Goal: Transaction & Acquisition: Purchase product/service

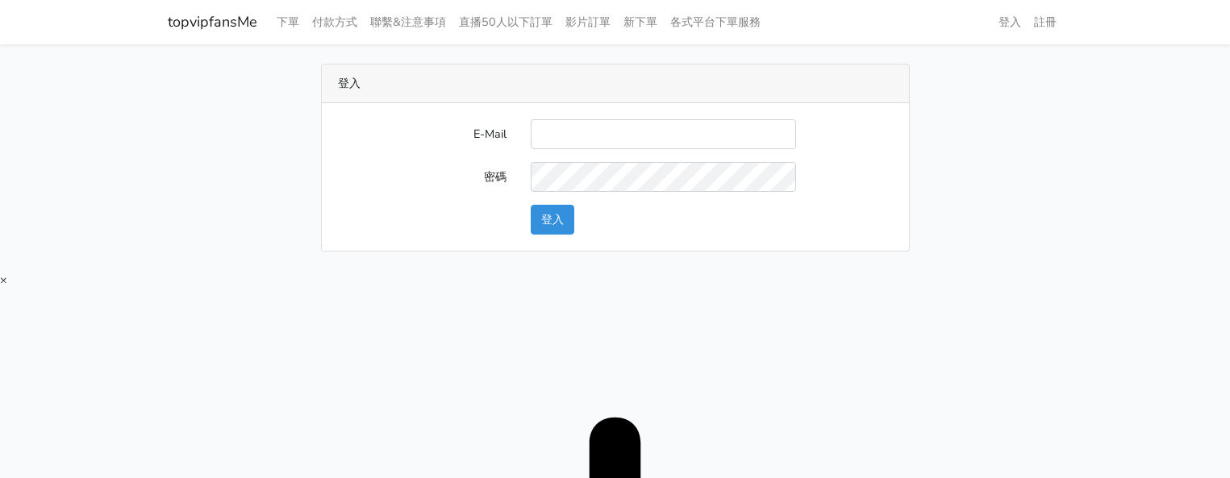
drag, startPoint x: 0, startPoint y: 0, endPoint x: 601, endPoint y: 147, distance: 618.6
click at [602, 134] on input "E-Mail" at bounding box center [663, 134] width 265 height 30
type input "[EMAIL_ADDRESS][DOMAIN_NAME]"
click at [557, 227] on button "登入" at bounding box center [553, 220] width 44 height 30
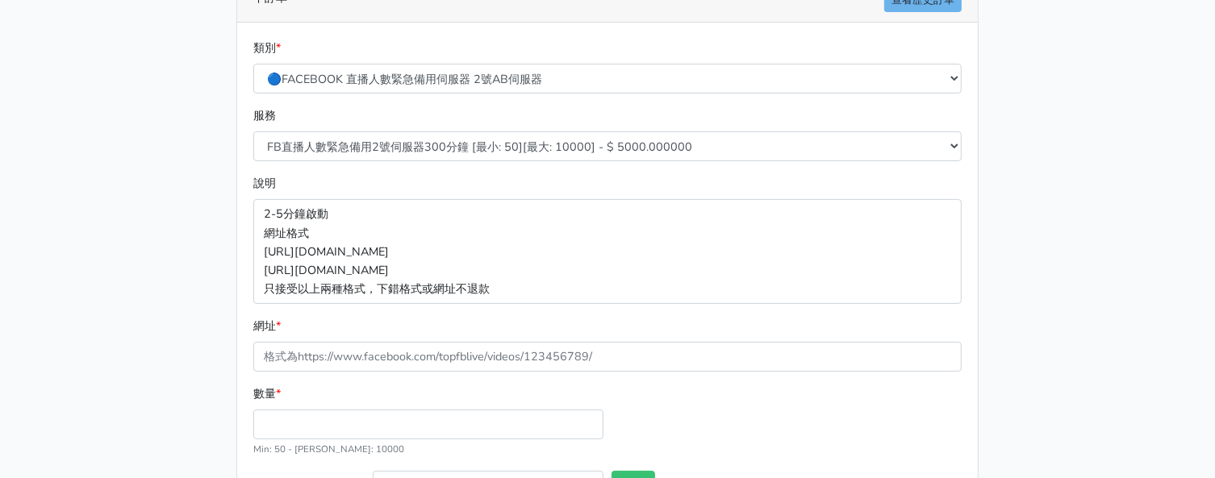
scroll to position [142, 0]
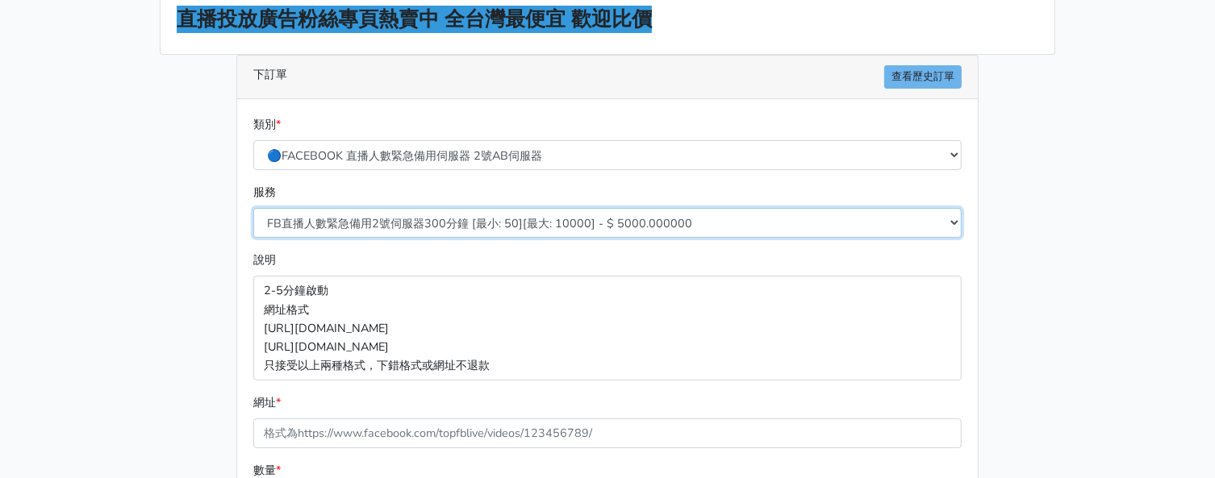
click at [461, 223] on select "FB直播人數緊急備用2號伺服器300分鐘 [最小: 50][最大: 10000] - $ 5000.000000 FB直播人數緊急備用2號伺服器60分鐘 [最…" at bounding box center [607, 223] width 708 height 30
select select "577"
click at [253, 208] on select "FB直播人數緊急備用2號伺服器300分鐘 [最小: 50][最大: 10000] - $ 5000.000000 FB直播人數緊急備用2號伺服器60分鐘 [最…" at bounding box center [607, 223] width 708 height 30
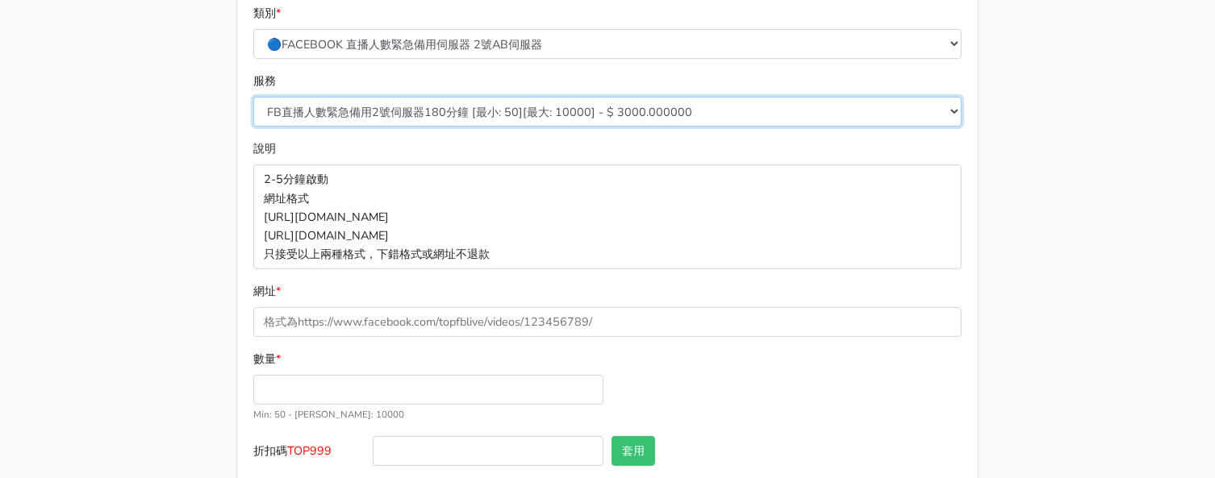
scroll to position [344, 0]
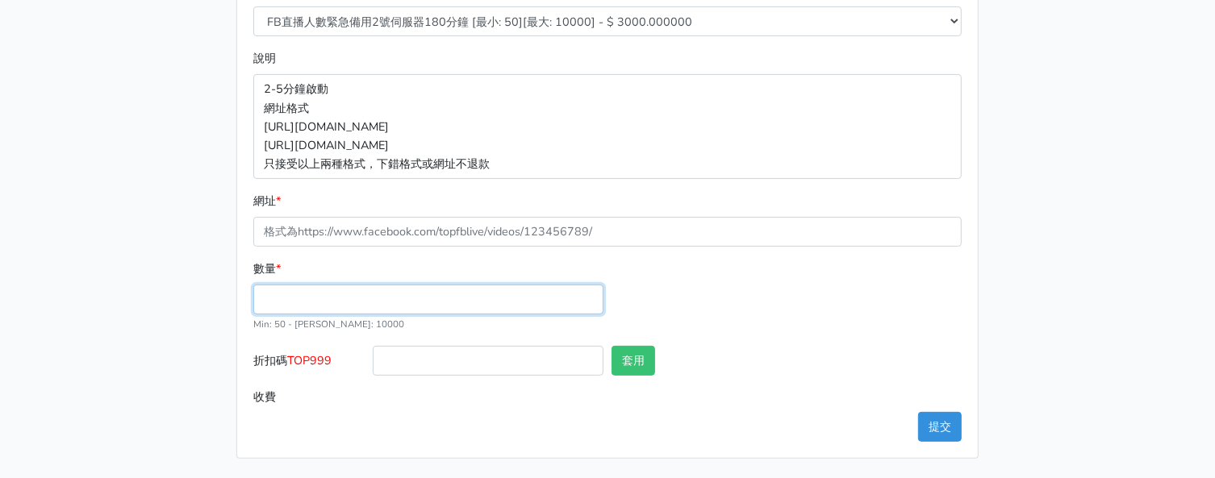
click at [321, 302] on input "數量 *" at bounding box center [428, 300] width 350 height 30
type input "100"
type input "300.000"
drag, startPoint x: 1111, startPoint y: 103, endPoint x: 731, endPoint y: 181, distance: 387.9
click at [1110, 102] on main "8/16 新增FACEBOOK臉書直播人數緊急伺服器J1 8/27新增FACEBOOK臉書直播人數緊急備用伺服器30人20人 伺服器J2、J3 直播投放廣告粉…" at bounding box center [607, 90] width 1215 height 778
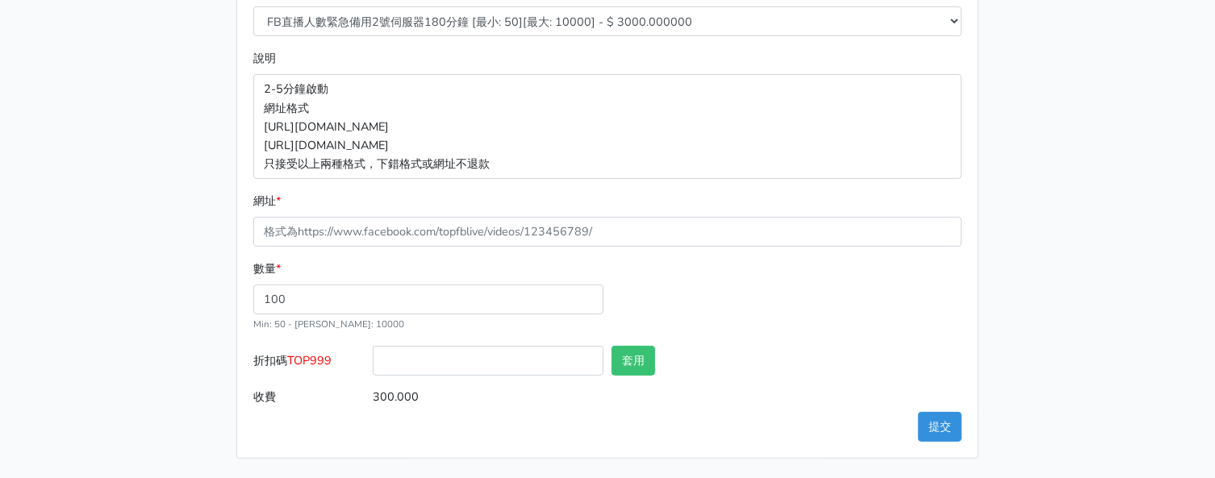
click at [1044, 175] on div "8/16 新增FACEBOOK臉書直播人數緊急伺服器J1 8/27新增FACEBOOK臉書直播人數緊急備用伺服器30人20人 伺服器J2、J3 直播投放廣告粉…" at bounding box center [607, 89] width 919 height 739
drag, startPoint x: 328, startPoint y: 294, endPoint x: 114, endPoint y: 285, distance: 214.7
click at [186, 294] on div "8/16 新增FACEBOOK臉書直播人數緊急伺服器J1 8/27新增FACEBOOK臉書直播人數緊急備用伺服器30人20人 伺服器J2、J3 直播投放廣告粉…" at bounding box center [607, 89] width 919 height 739
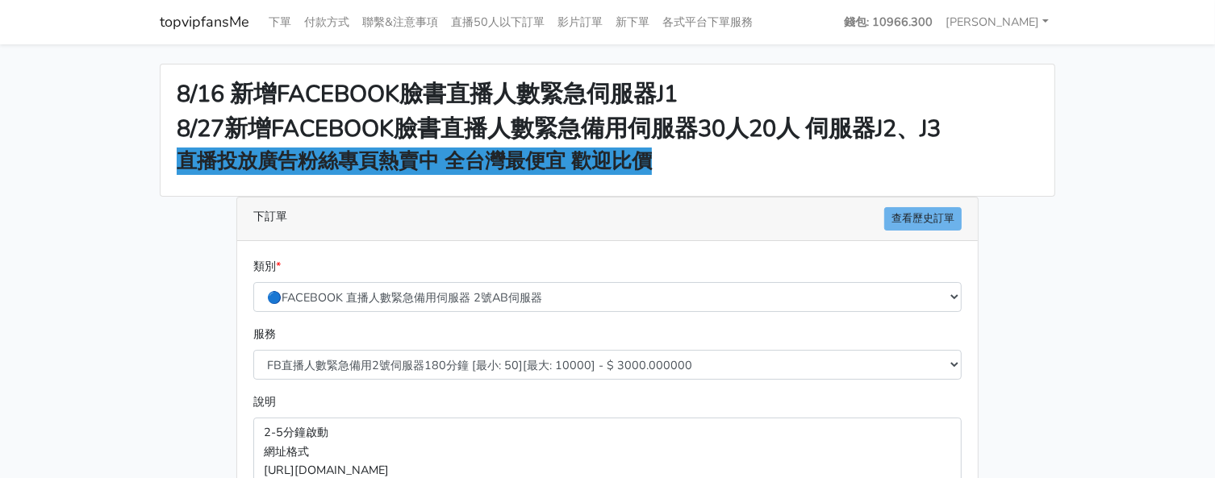
type input "50"
type input "150.000"
drag, startPoint x: 1146, startPoint y: 207, endPoint x: 988, endPoint y: 243, distance: 162.0
click at [1145, 207] on main "8/16 新增FACEBOOK臉書直播人數緊急伺服器J1 8/27新增FACEBOOK臉書直播人數緊急備用伺服器30人20人 伺服器J2、J3 直播投放廣告粉…" at bounding box center [607, 433] width 1215 height 778
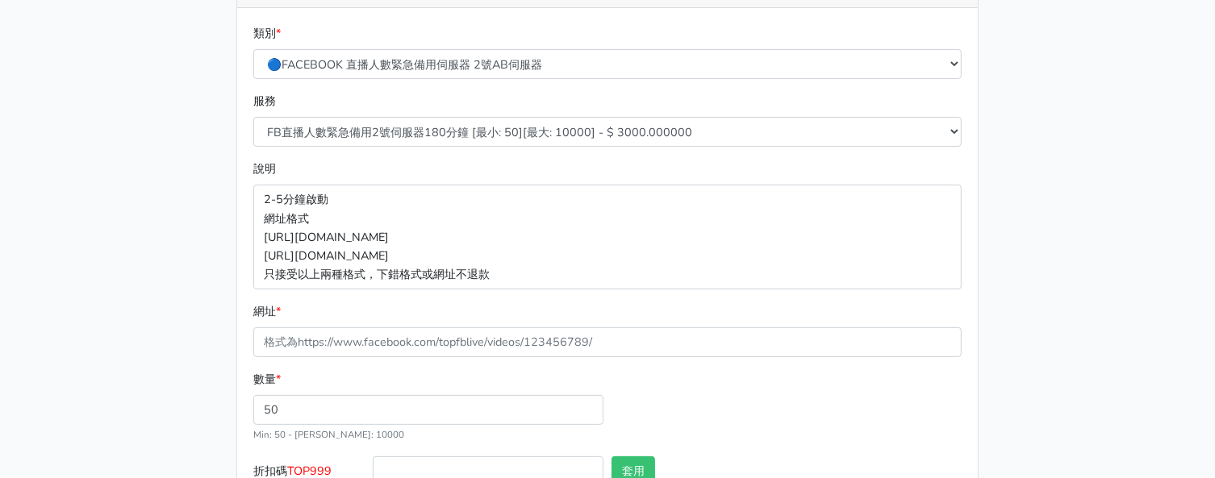
scroll to position [344, 0]
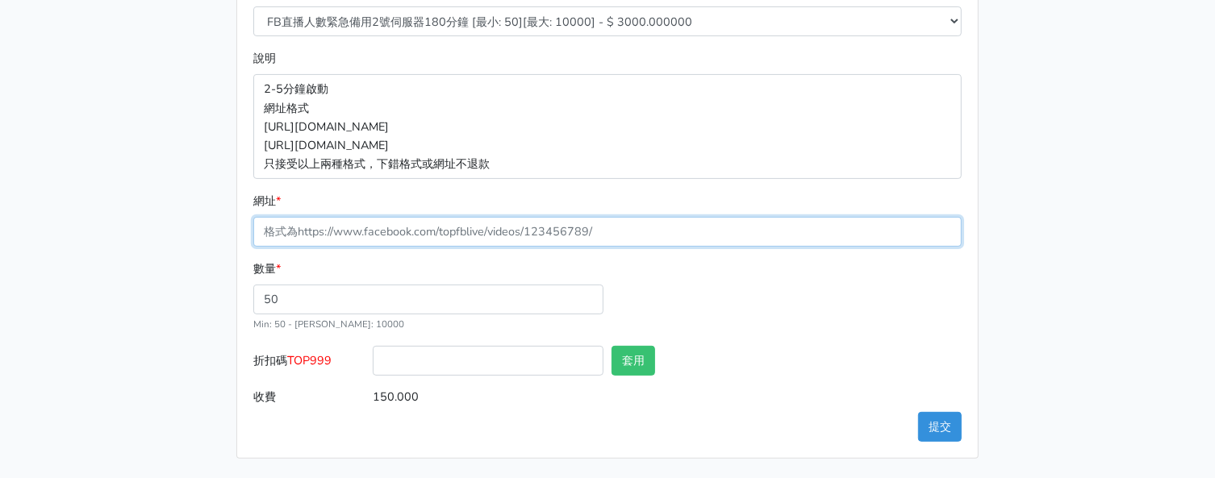
click at [385, 246] on input "網址 *" at bounding box center [607, 232] width 708 height 30
paste input "[URL][DOMAIN_NAME]"
type input "[URL][DOMAIN_NAME]"
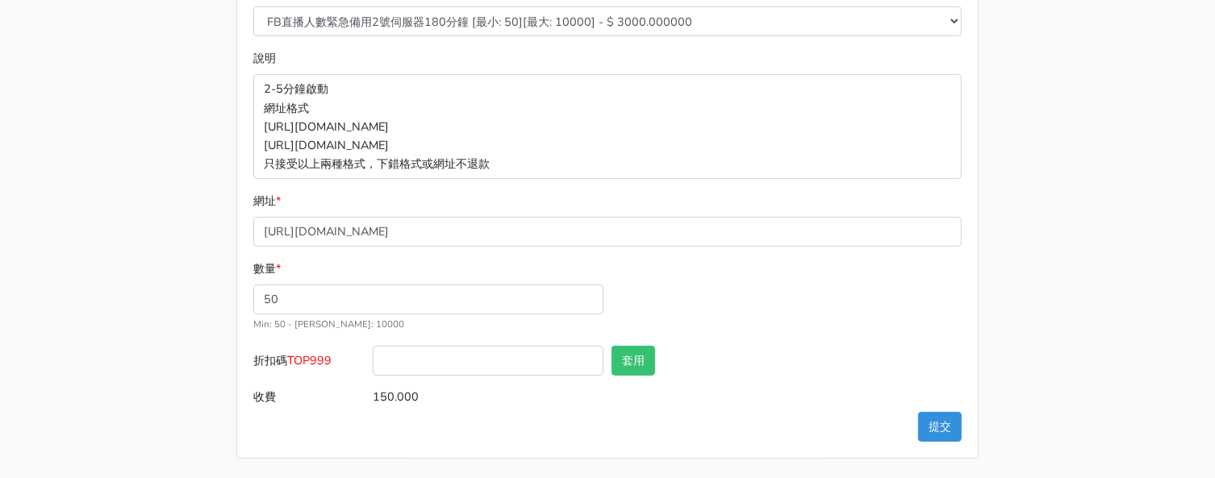
click at [320, 362] on span "TOP999" at bounding box center [309, 360] width 44 height 16
click at [373, 362] on input "折扣碼 TOP999" at bounding box center [488, 361] width 231 height 30
click at [320, 362] on span "TOP999" at bounding box center [309, 360] width 44 height 16
click at [373, 362] on input "折扣碼 TOP999" at bounding box center [488, 361] width 231 height 30
copy span "TOP999"
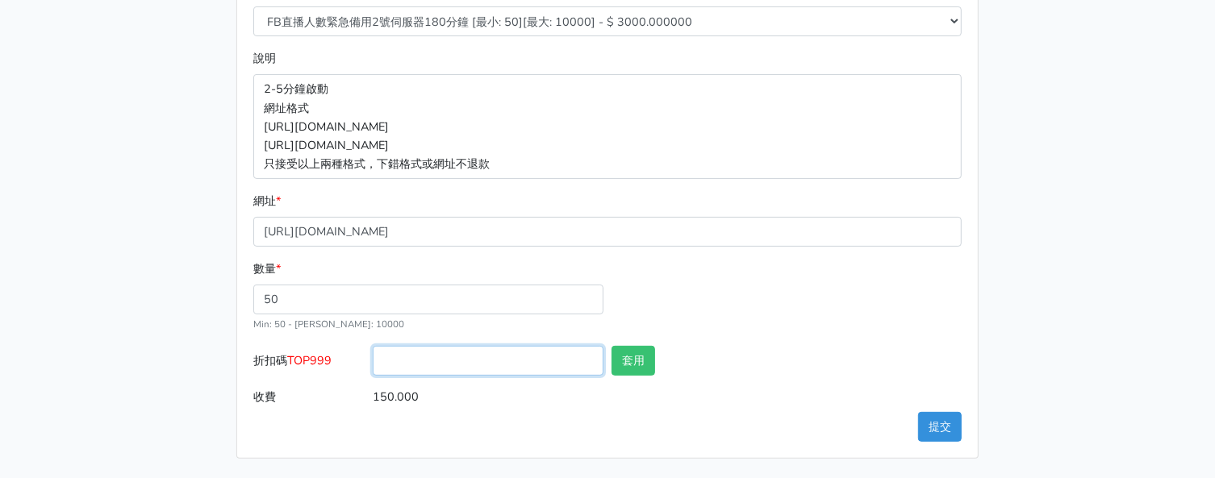
click at [451, 356] on input "折扣碼 TOP999" at bounding box center [488, 361] width 231 height 30
paste input "TOP999"
type input "TOP999"
click at [607, 354] on div "套用" at bounding box center [666, 364] width 119 height 36
click at [618, 357] on button "套用" at bounding box center [633, 361] width 44 height 30
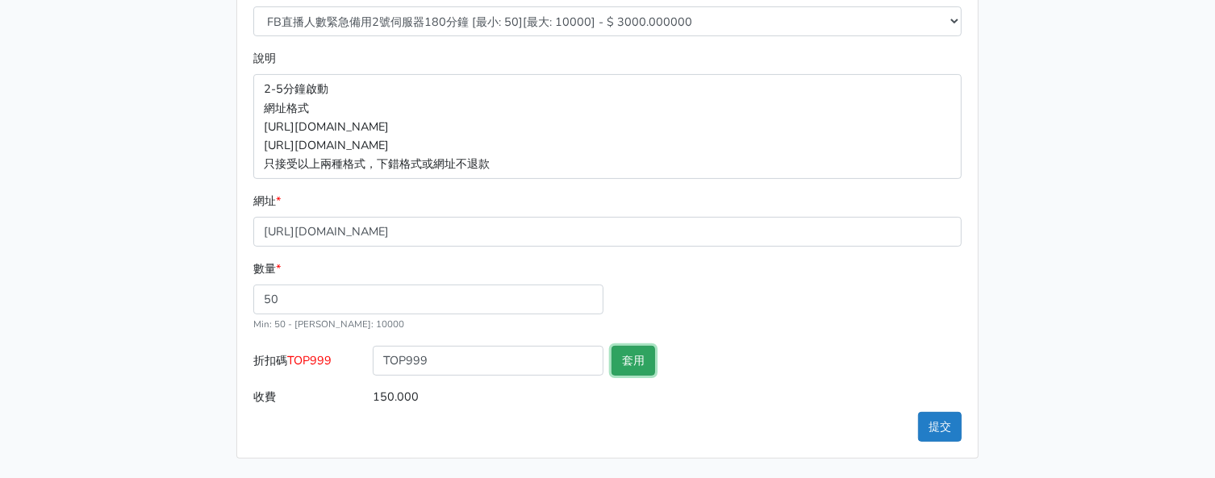
type input "套用失敗"
click at [950, 416] on button "提交" at bounding box center [940, 427] width 44 height 30
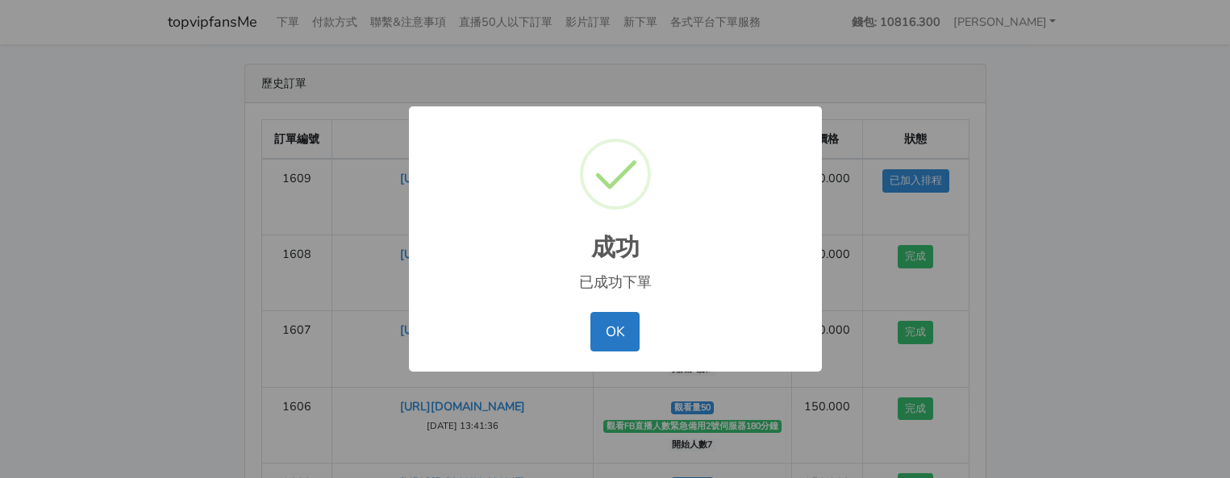
click at [1071, 157] on div "成功 × 已成功下單 OK No Cancel" at bounding box center [615, 239] width 1230 height 478
